Goal: Information Seeking & Learning: Learn about a topic

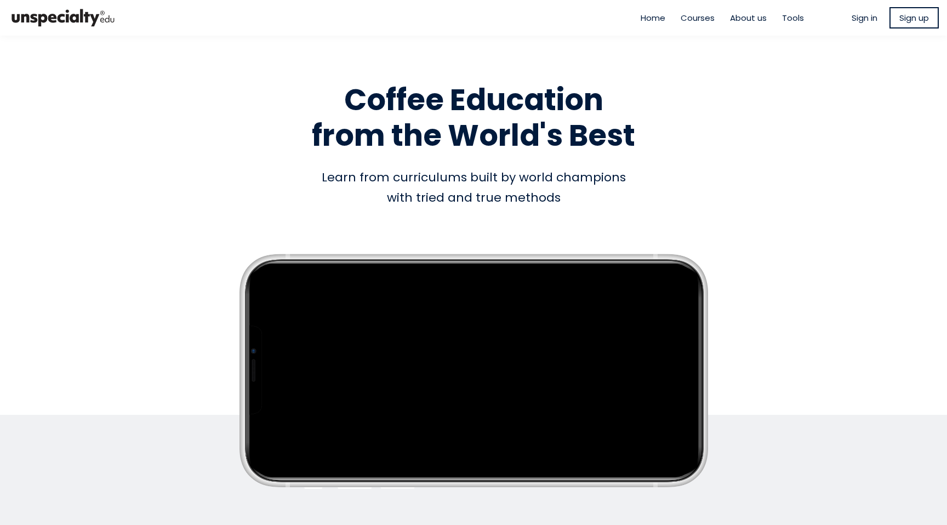
click at [692, 19] on span "Courses" at bounding box center [697, 18] width 34 height 13
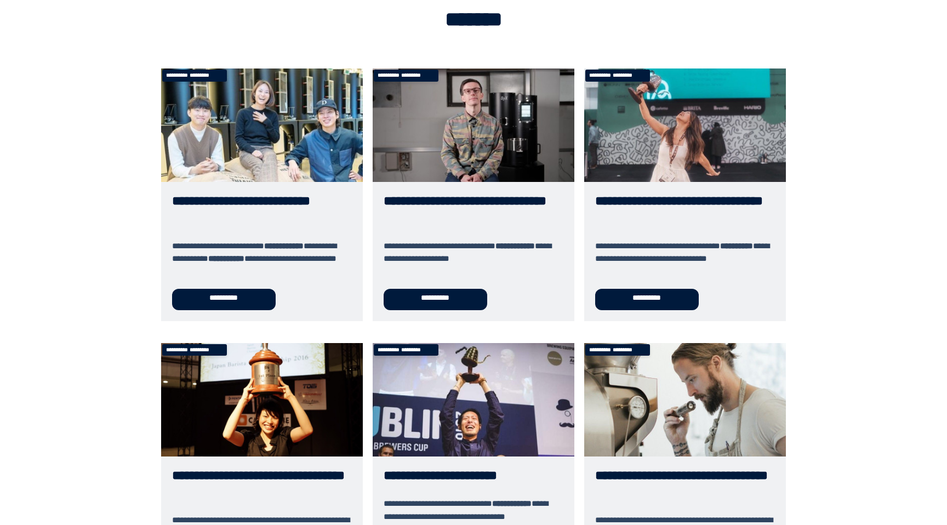
scroll to position [59, 0]
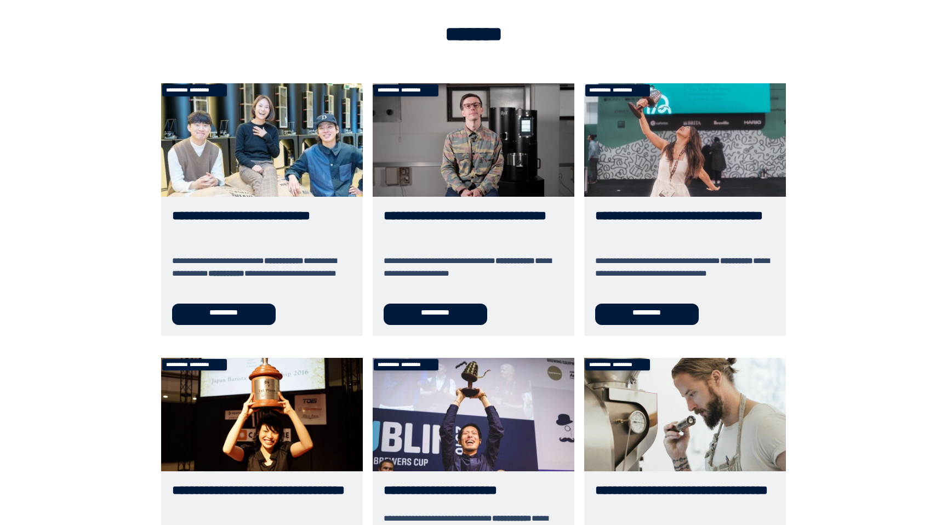
click at [637, 317] on link "**********" at bounding box center [685, 209] width 202 height 252
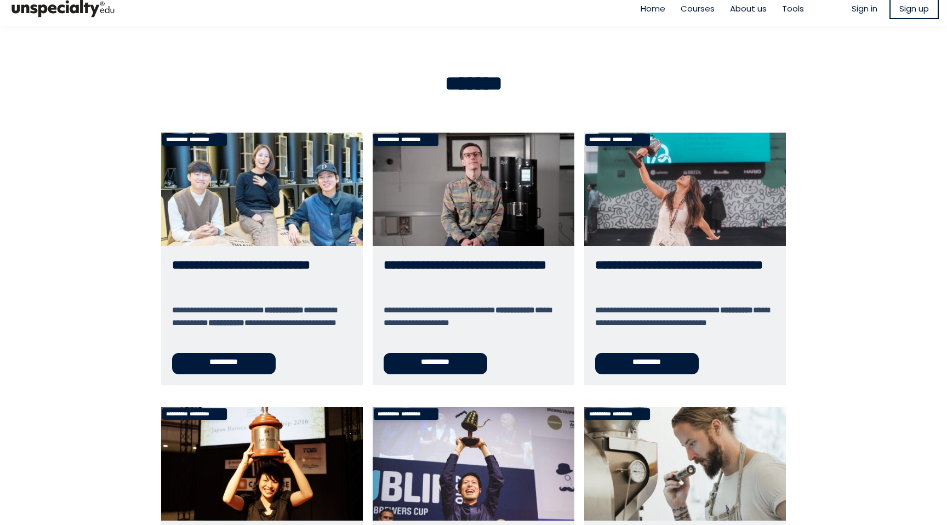
scroll to position [0, 0]
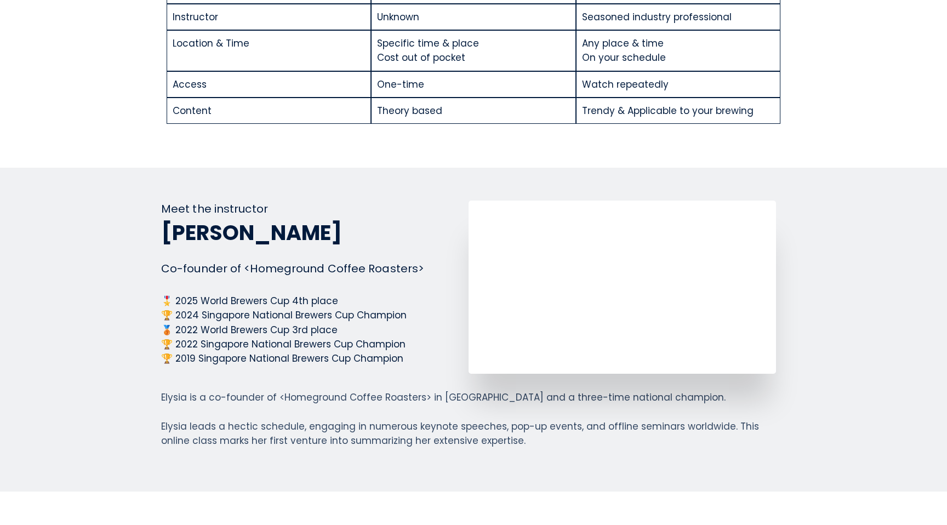
scroll to position [1570, 0]
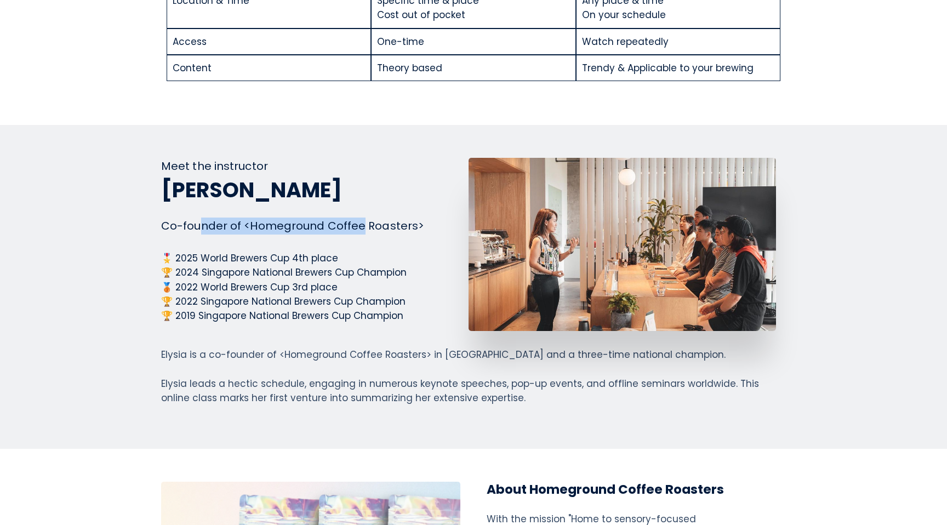
drag, startPoint x: 198, startPoint y: 226, endPoint x: 357, endPoint y: 223, distance: 158.4
click at [357, 223] on div "Co-founder of <Homeground Coffee Roasters>" at bounding box center [314, 226] width 307 height 17
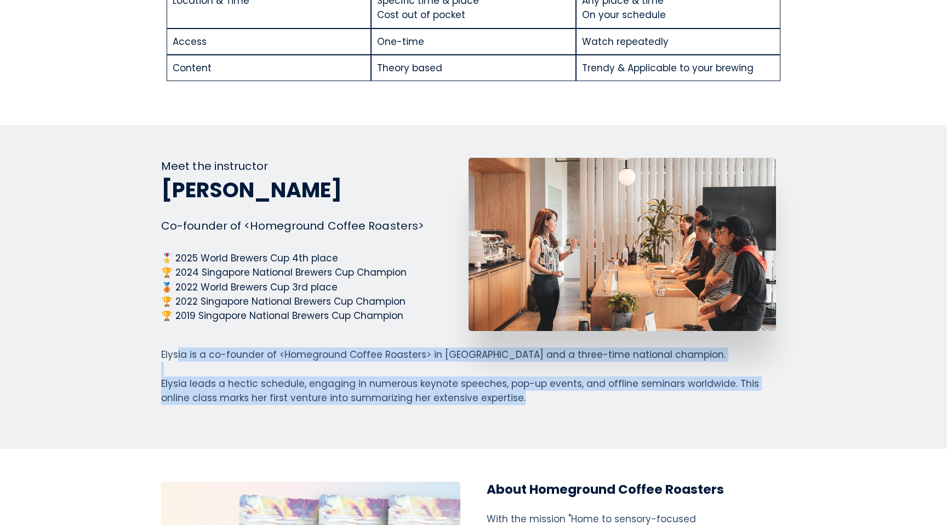
drag, startPoint x: 176, startPoint y: 355, endPoint x: 225, endPoint y: 406, distance: 70.5
click at [225, 406] on section "Meet the instructor [PERSON_NAME] Co-founder of <Homeground Coffee Roasters> 🎖️…" at bounding box center [473, 287] width 947 height 324
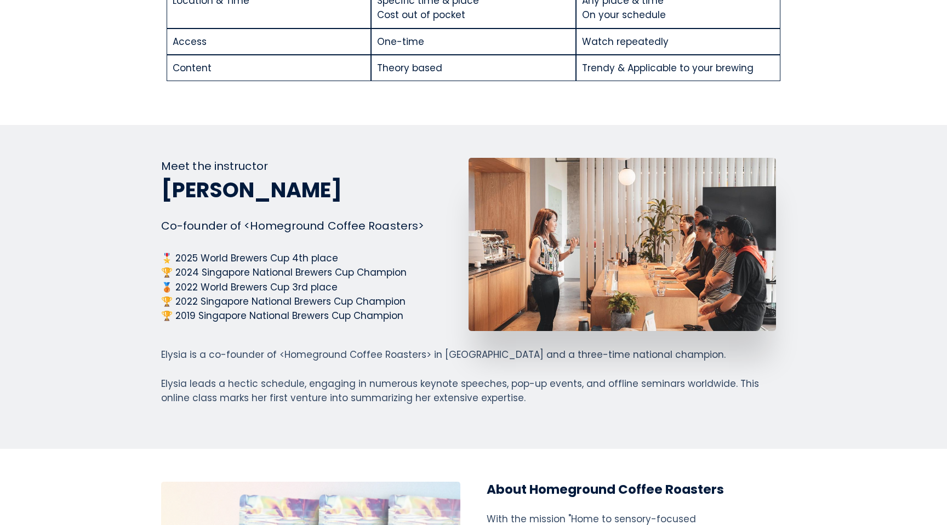
click at [225, 406] on section "Meet the instructor [PERSON_NAME] Co-founder of <Homeground Coffee Roasters> 🎖️…" at bounding box center [473, 287] width 947 height 324
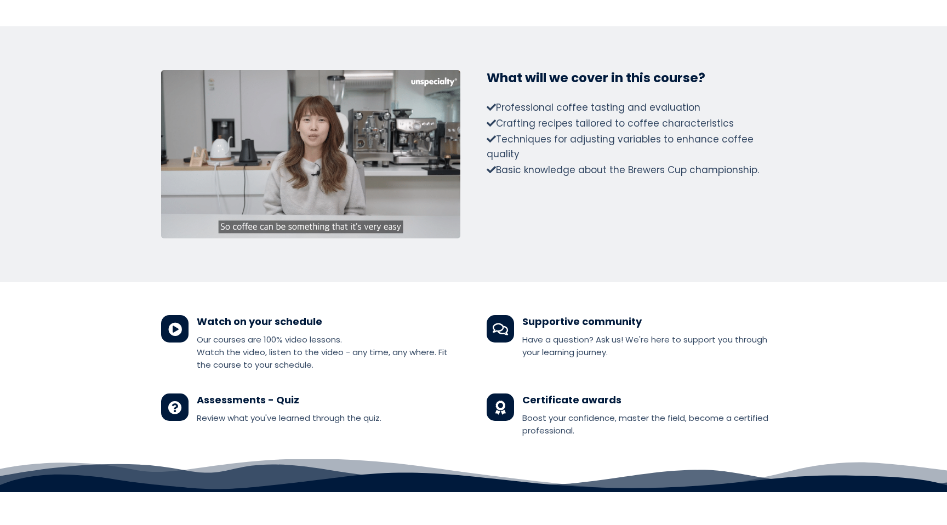
scroll to position [2222, 0]
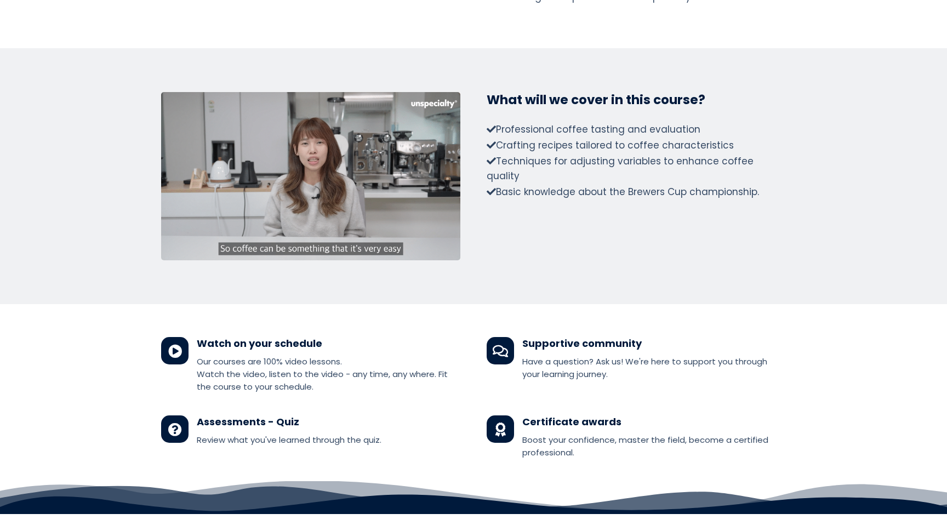
click at [353, 177] on div at bounding box center [310, 176] width 299 height 168
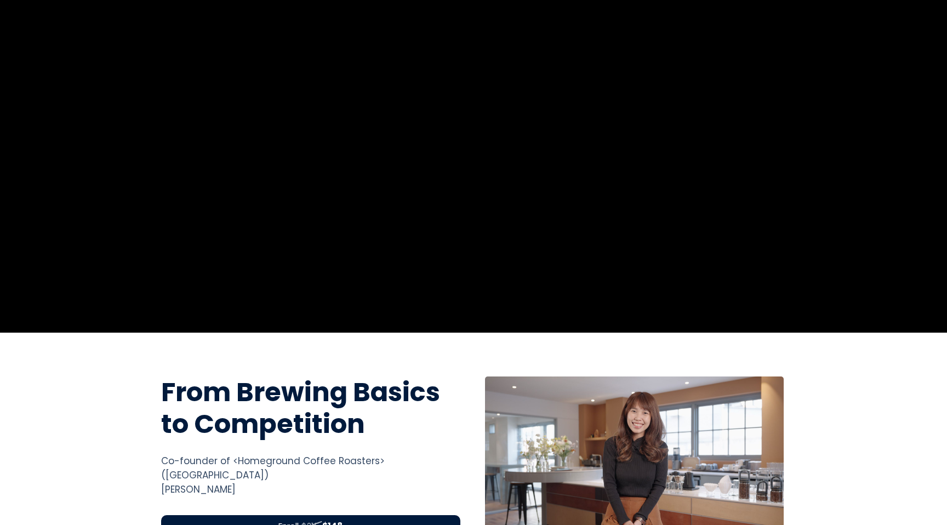
scroll to position [0, 0]
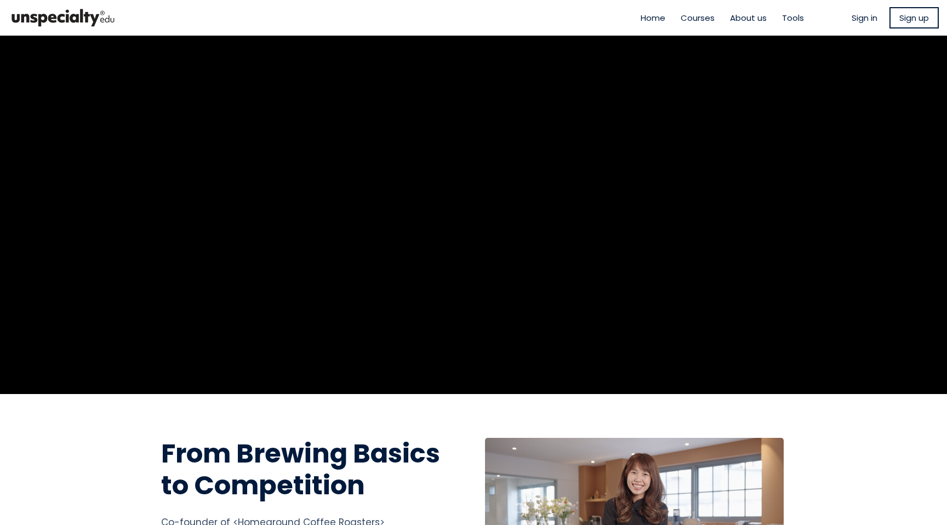
click at [79, 15] on img at bounding box center [63, 17] width 110 height 27
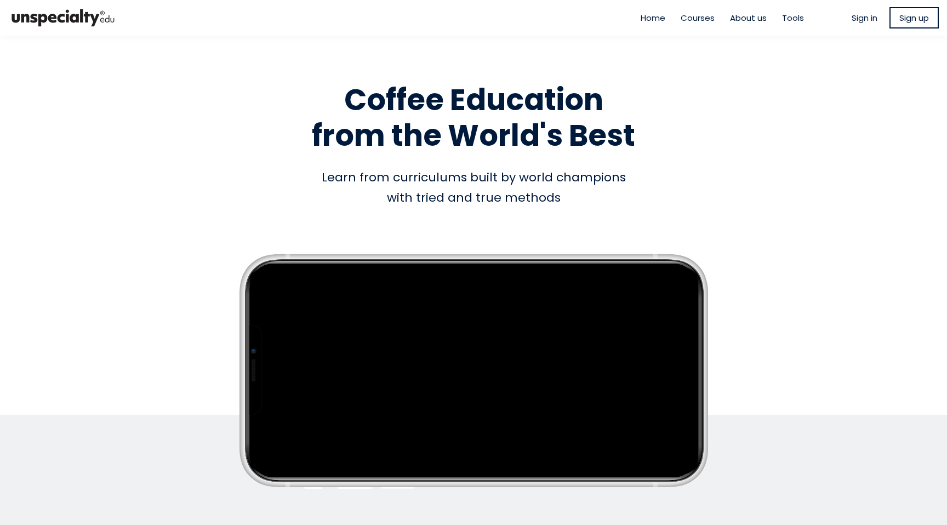
click at [741, 19] on span "About us" at bounding box center [748, 18] width 37 height 13
